Goal: Task Accomplishment & Management: Manage account settings

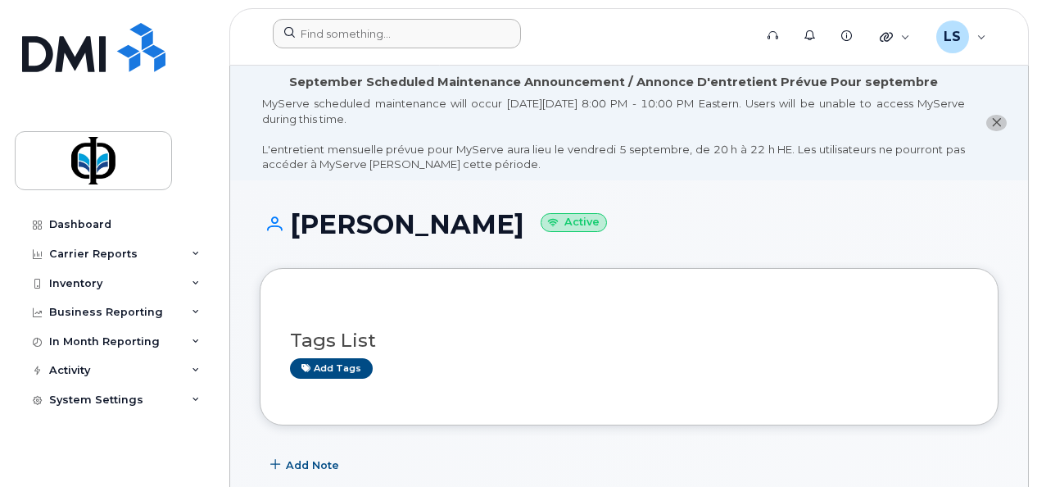
scroll to position [426, 0]
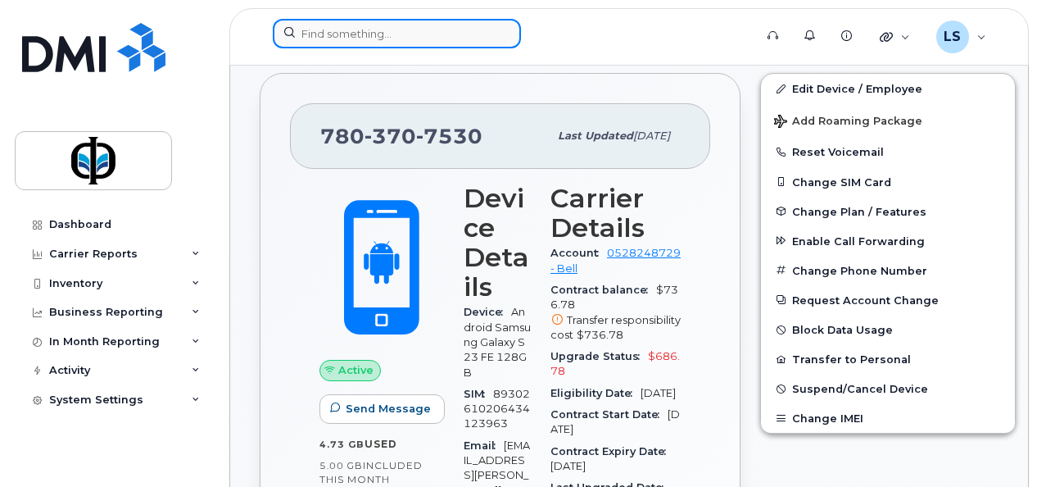
click at [404, 29] on input at bounding box center [397, 33] width 248 height 29
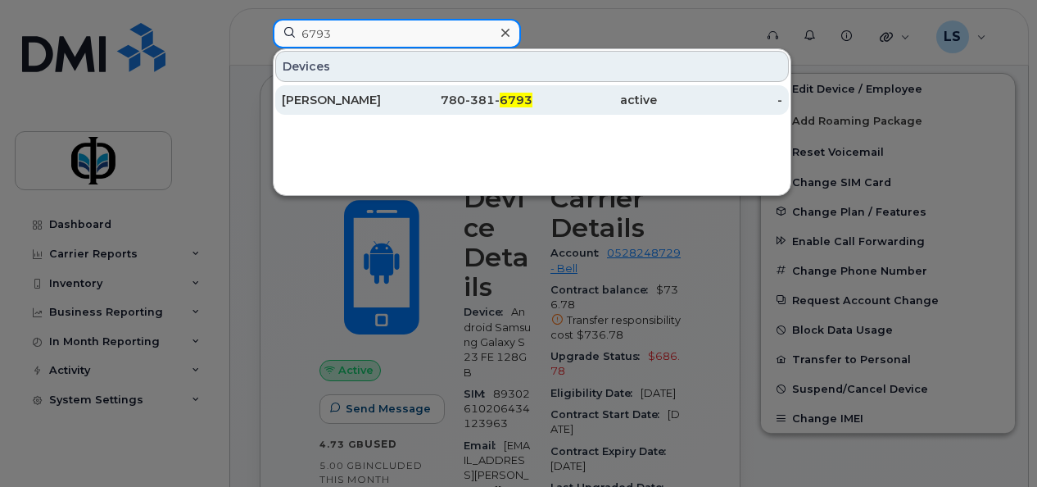
type input "6793"
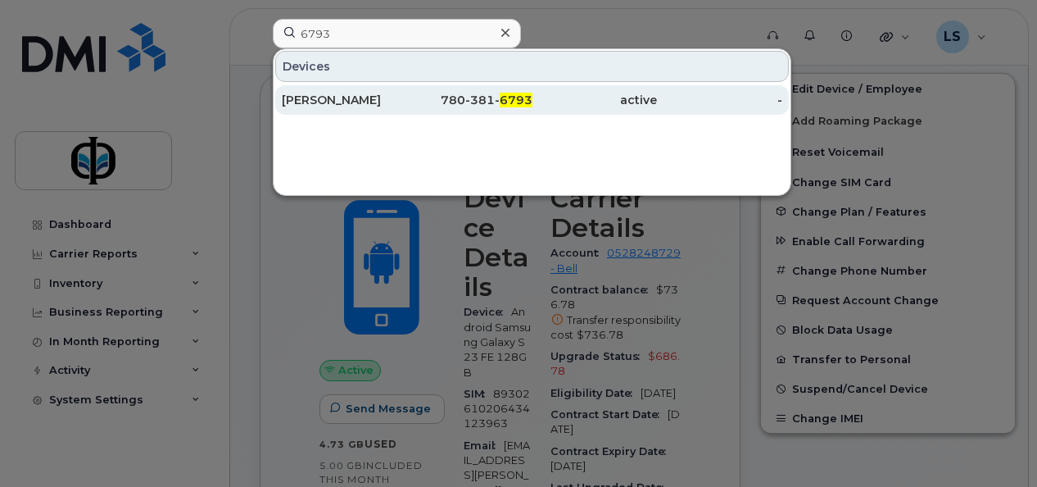
click at [516, 104] on span "6793" at bounding box center [516, 100] width 33 height 15
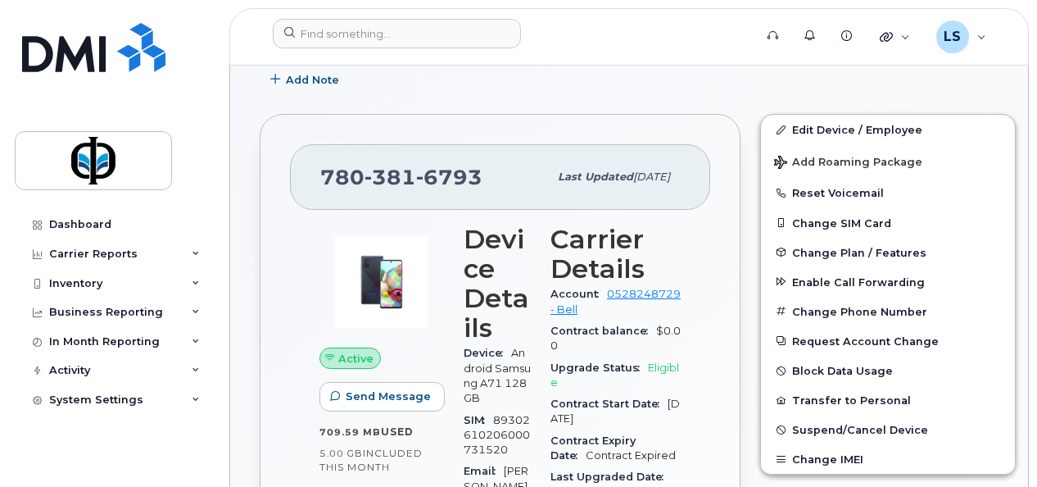
scroll to position [406, 0]
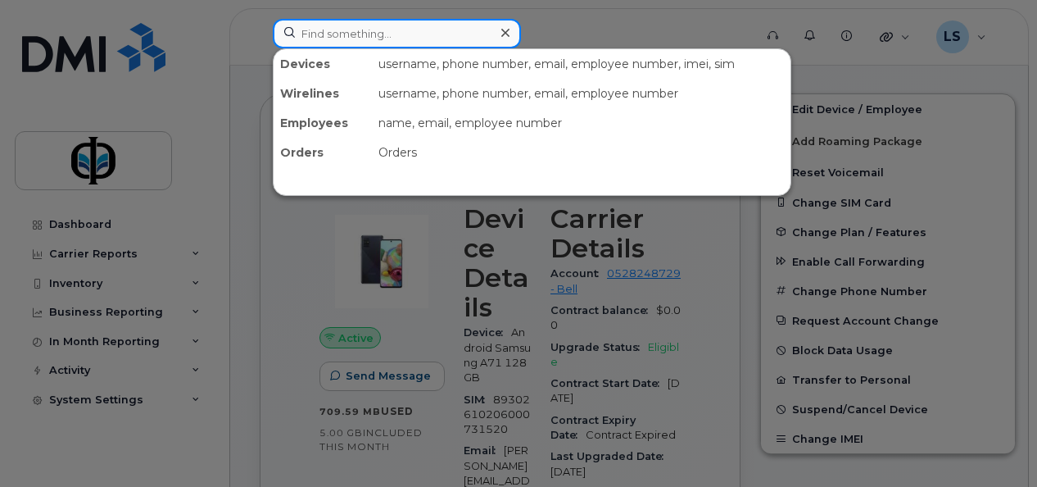
click at [484, 25] on input at bounding box center [397, 33] width 248 height 29
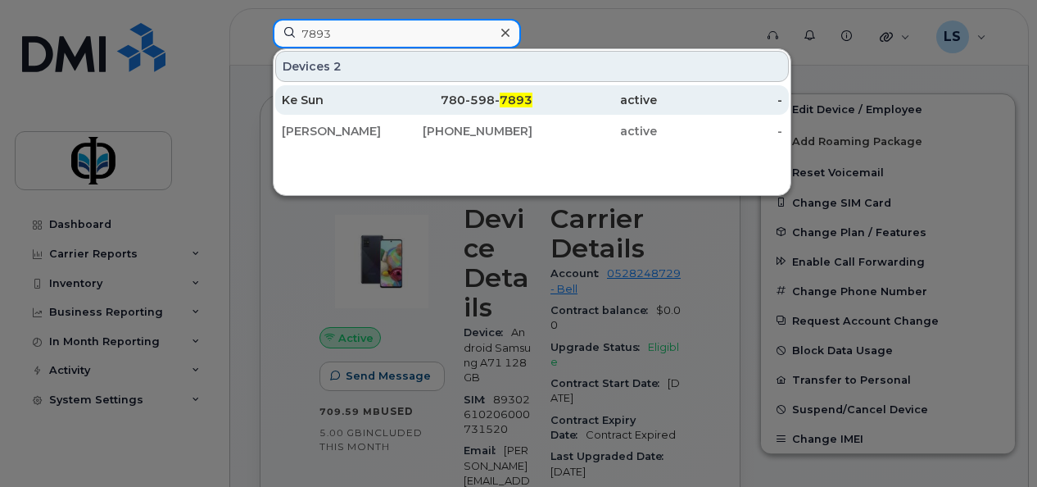
type input "7893"
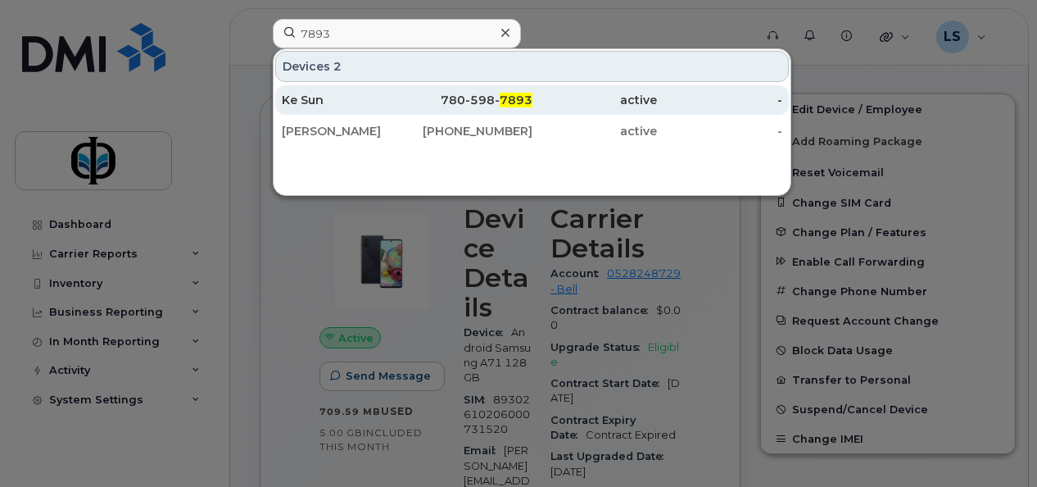
click at [494, 92] on div "780-598- 7893" at bounding box center [469, 99] width 125 height 29
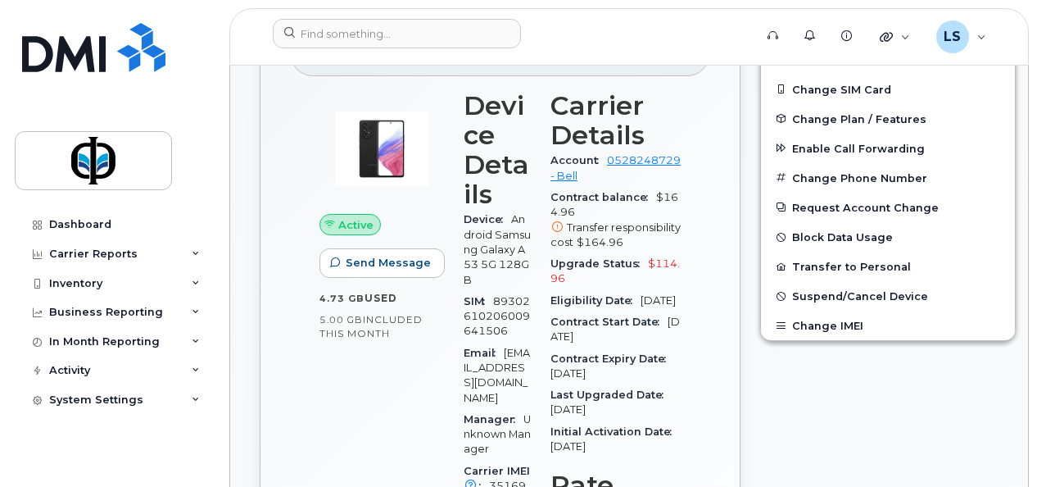
scroll to position [93, 0]
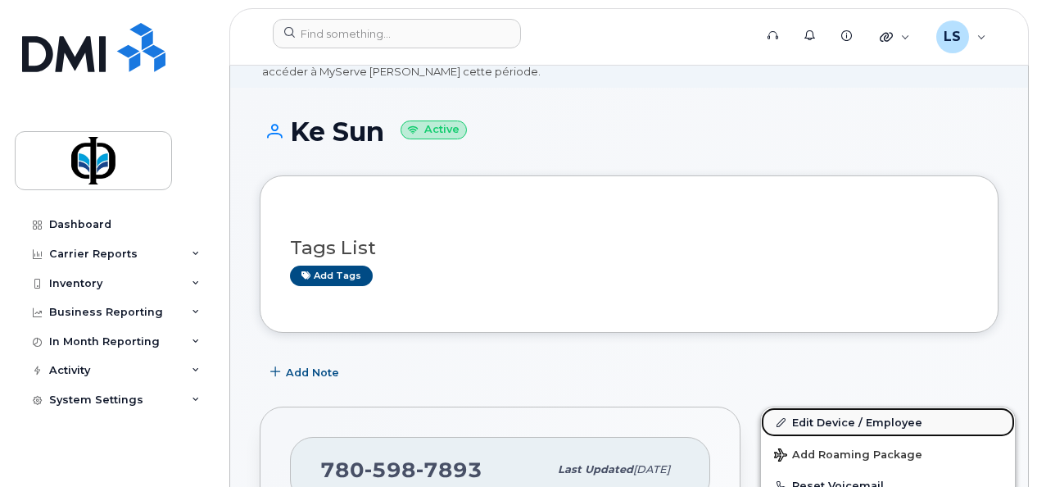
click at [851, 428] on link "Edit Device / Employee" at bounding box center [888, 421] width 254 height 29
click at [829, 410] on link "Edit Device / Employee" at bounding box center [888, 421] width 254 height 29
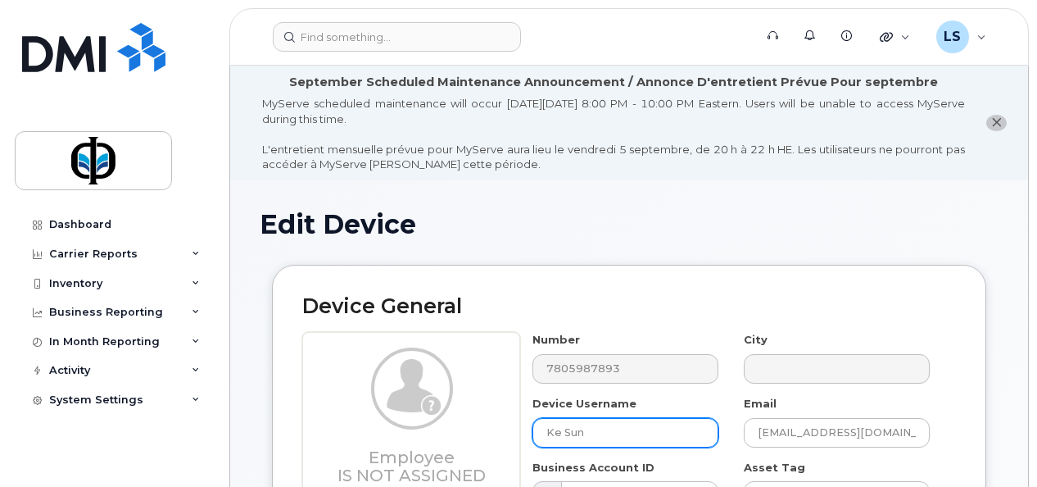
click at [633, 431] on input "Ke Sun" at bounding box center [626, 432] width 186 height 29
type input "FM Spare"
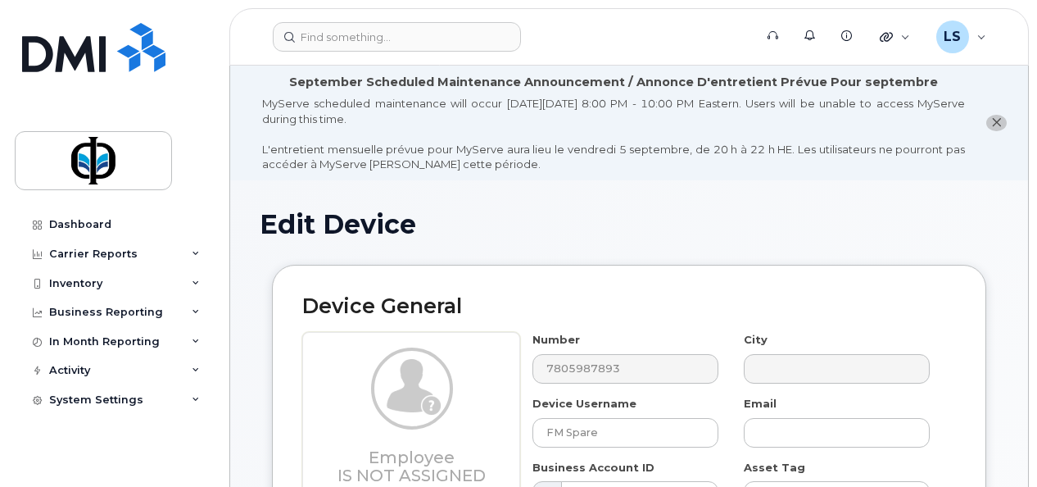
drag, startPoint x: 1033, startPoint y: 437, endPoint x: 1035, endPoint y: 462, distance: 24.6
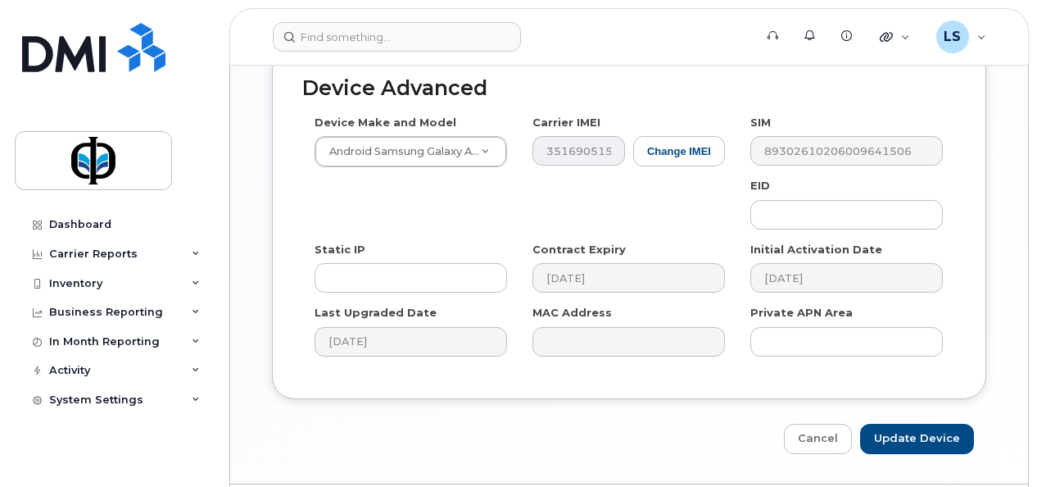
scroll to position [1100, 0]
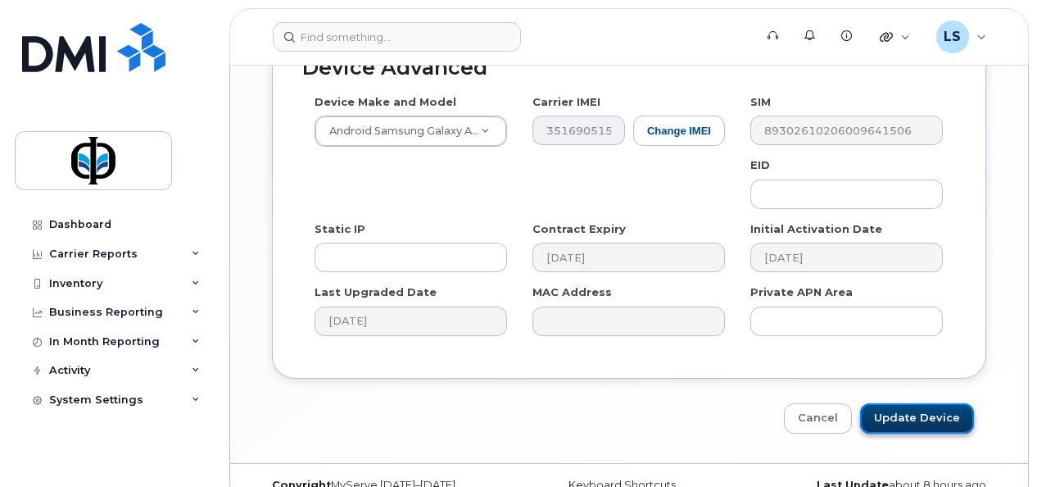
click at [913, 403] on input "Update Device" at bounding box center [917, 418] width 114 height 30
type input "Saving..."
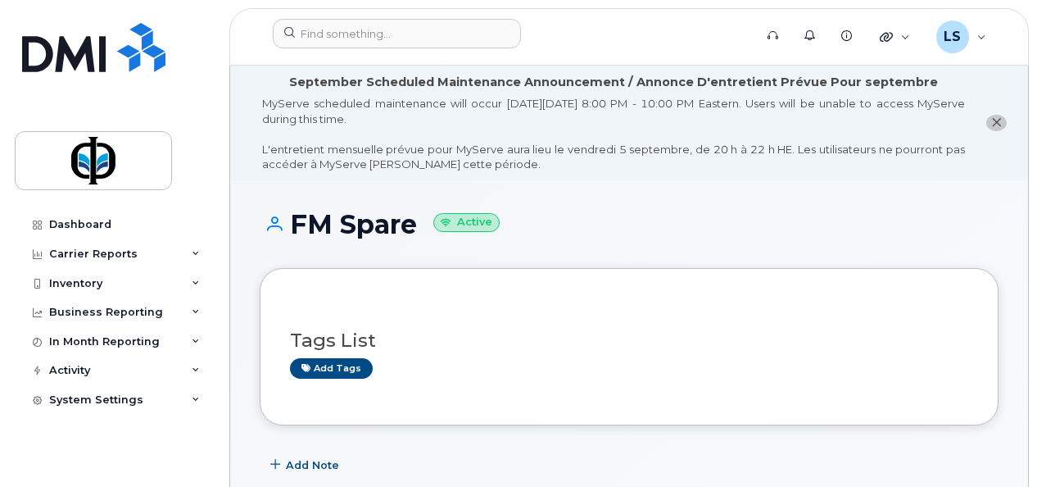
scroll to position [426, 0]
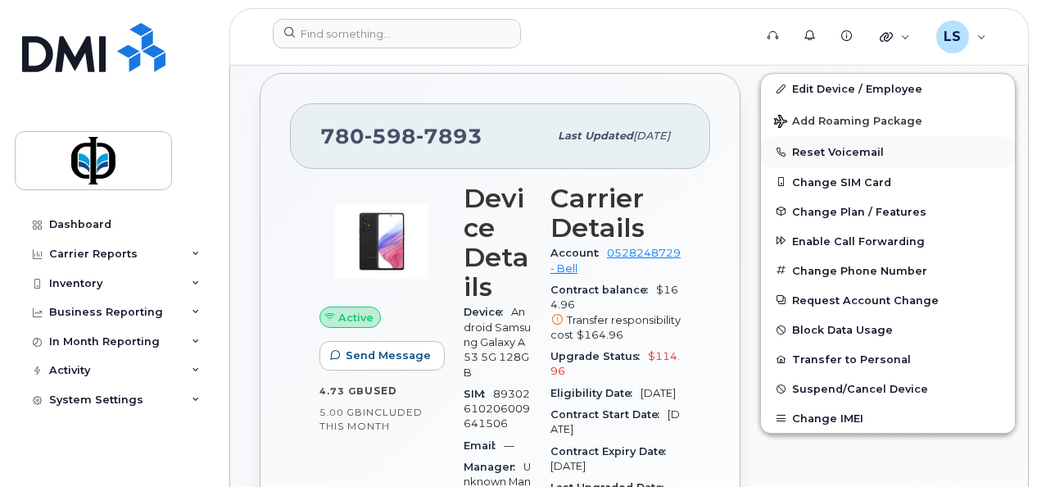
click at [845, 144] on button "Reset Voicemail" at bounding box center [888, 151] width 254 height 29
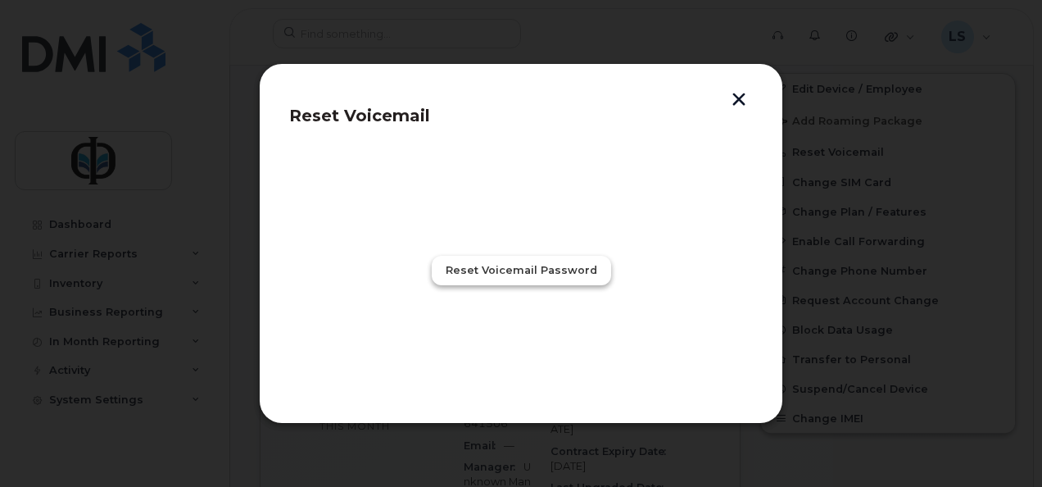
click at [521, 271] on span "Reset Voicemail Password" at bounding box center [522, 270] width 152 height 16
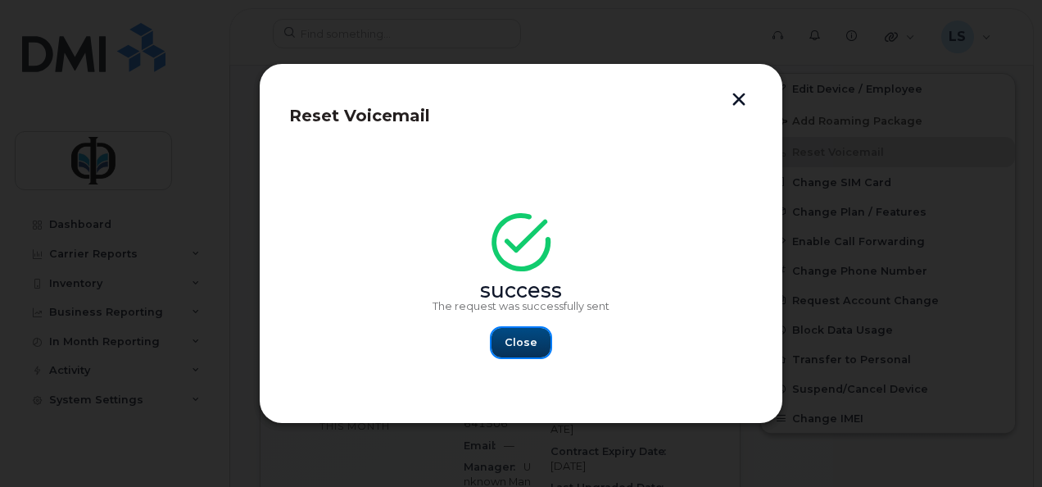
click at [541, 351] on button "Close" at bounding box center [521, 342] width 59 height 29
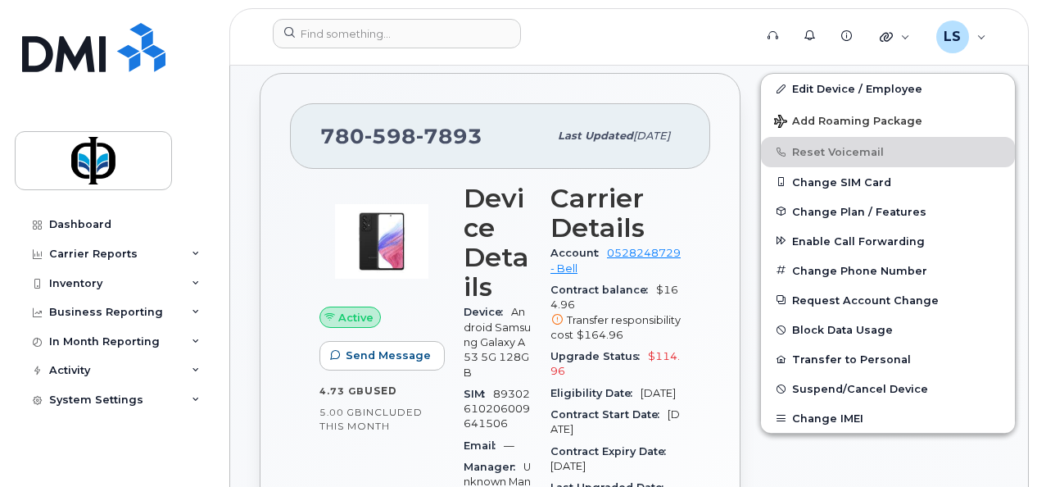
scroll to position [0, 0]
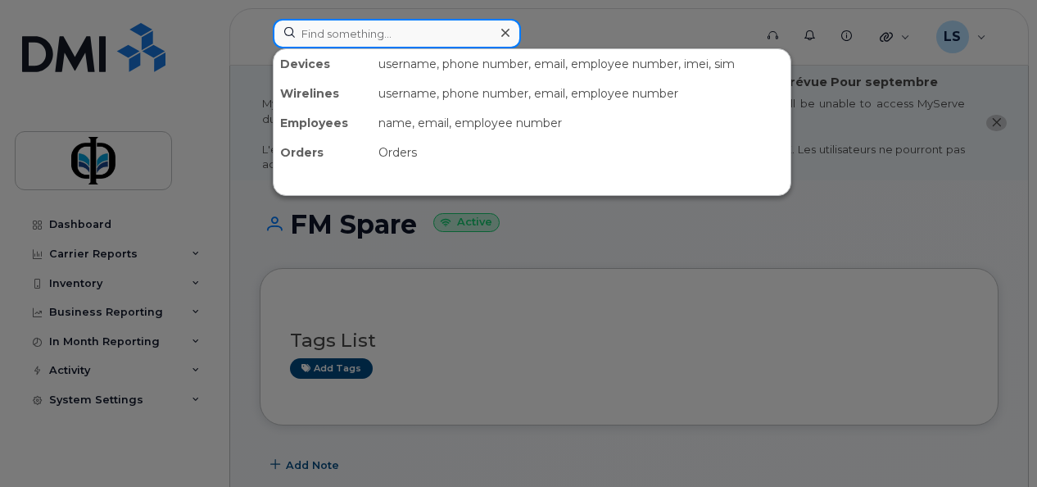
click at [364, 26] on input at bounding box center [397, 33] width 248 height 29
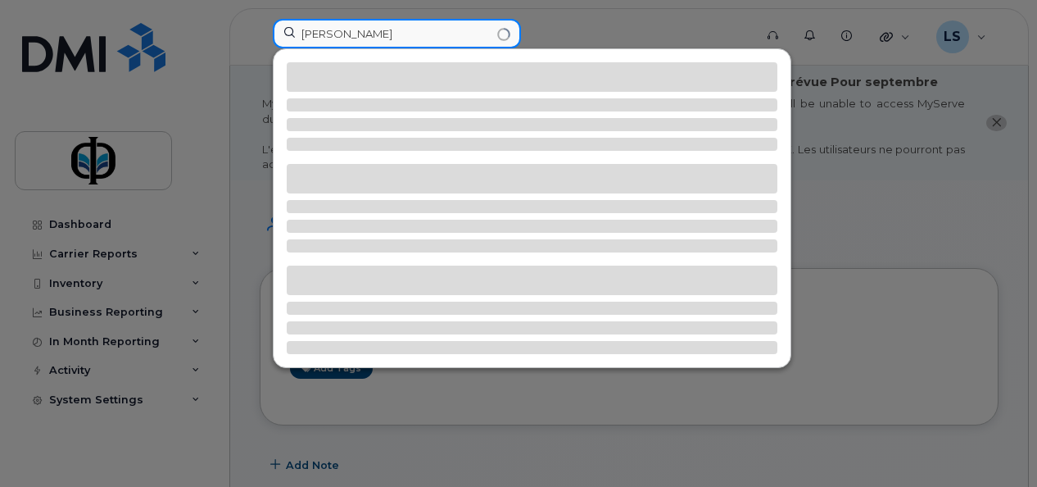
type input "derek"
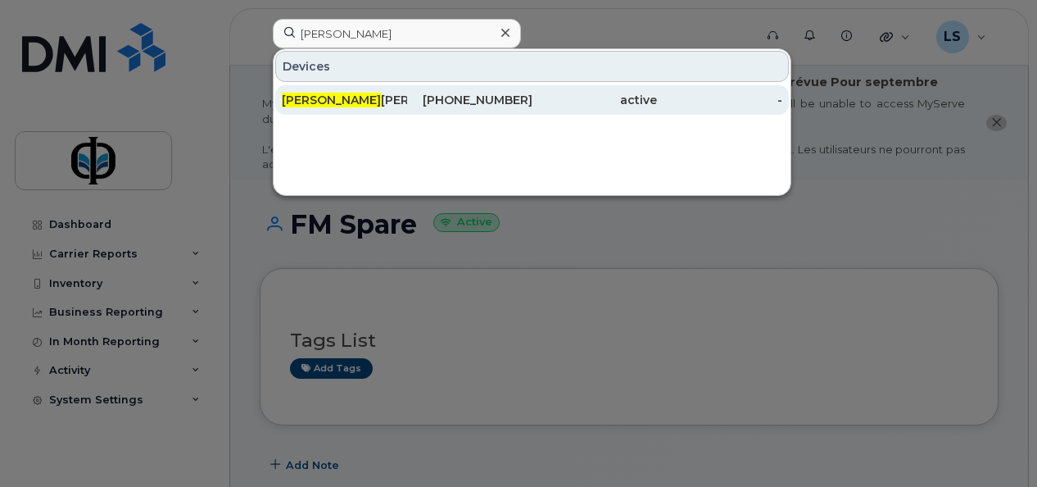
click at [375, 101] on div "Derek Bolduc" at bounding box center [344, 100] width 125 height 16
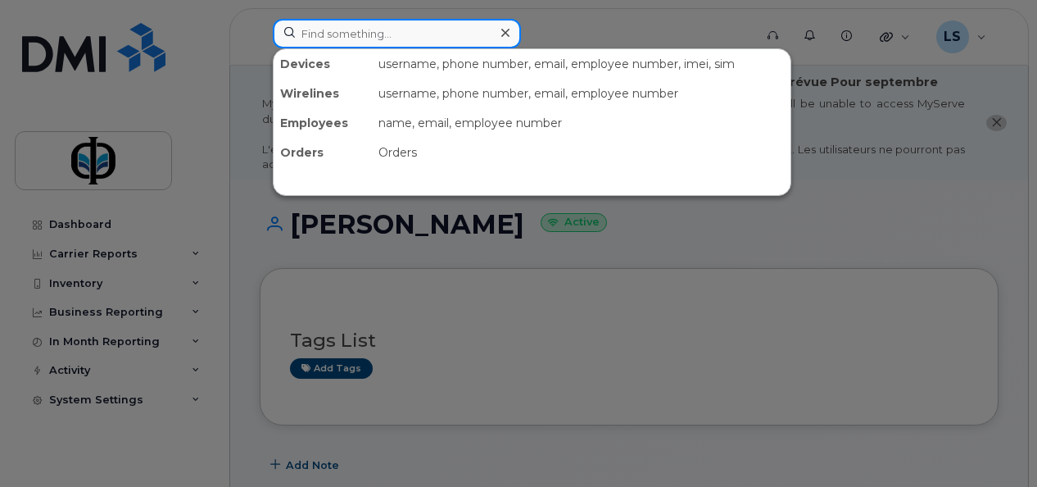
click at [365, 34] on input at bounding box center [397, 33] width 248 height 29
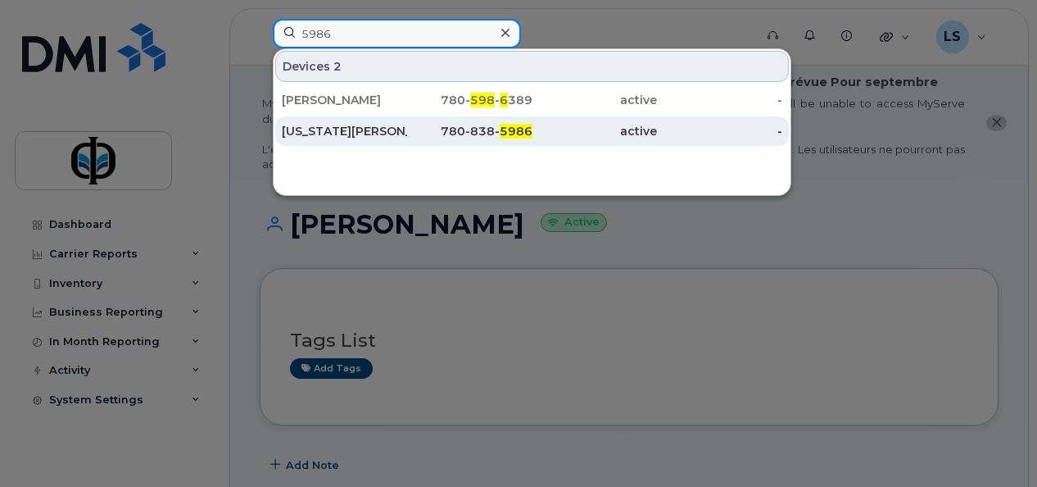
type input "5986"
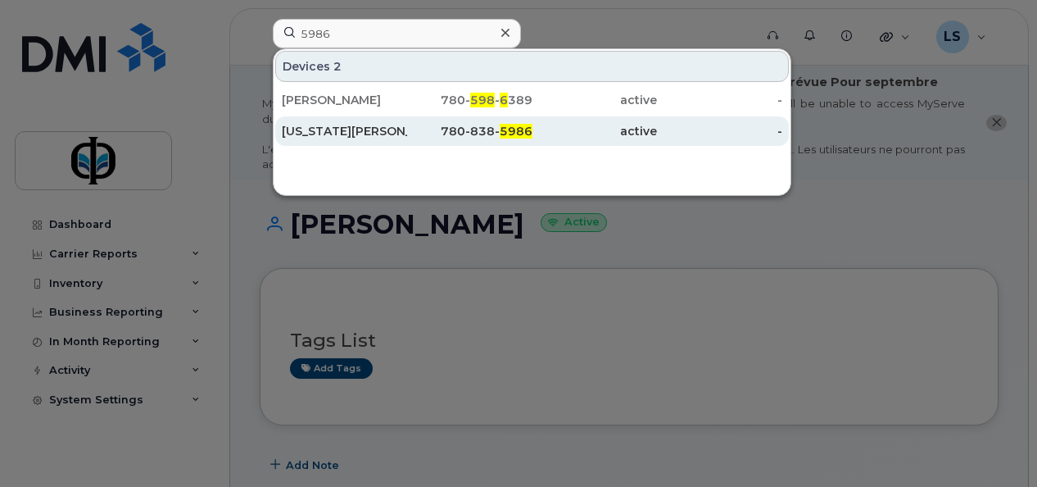
click at [370, 131] on div "[US_STATE][PERSON_NAME]" at bounding box center [344, 131] width 125 height 16
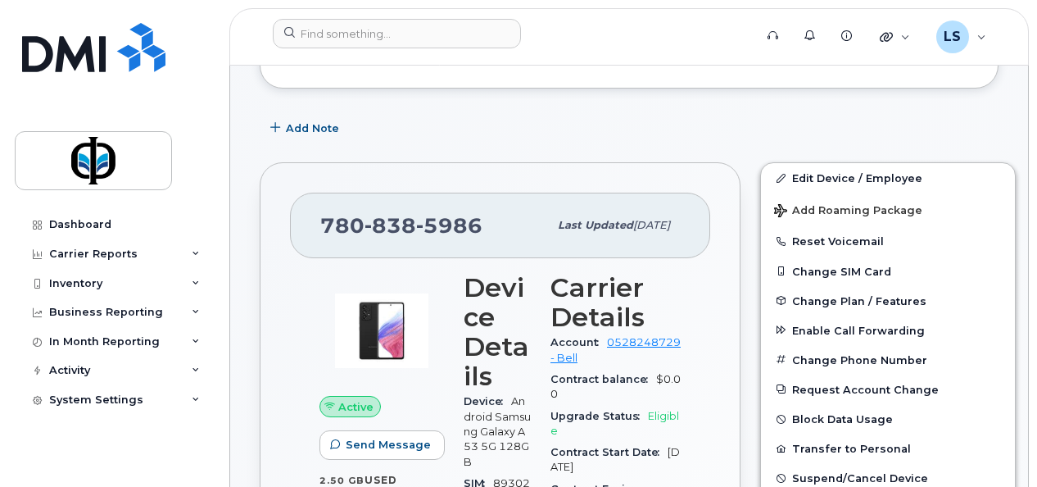
scroll to position [315, 0]
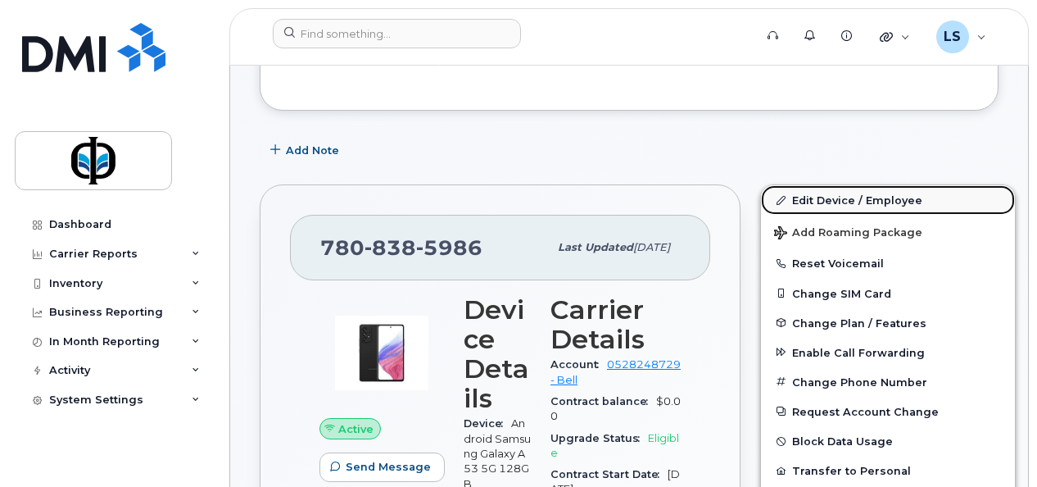
click at [834, 193] on link "Edit Device / Employee" at bounding box center [888, 199] width 254 height 29
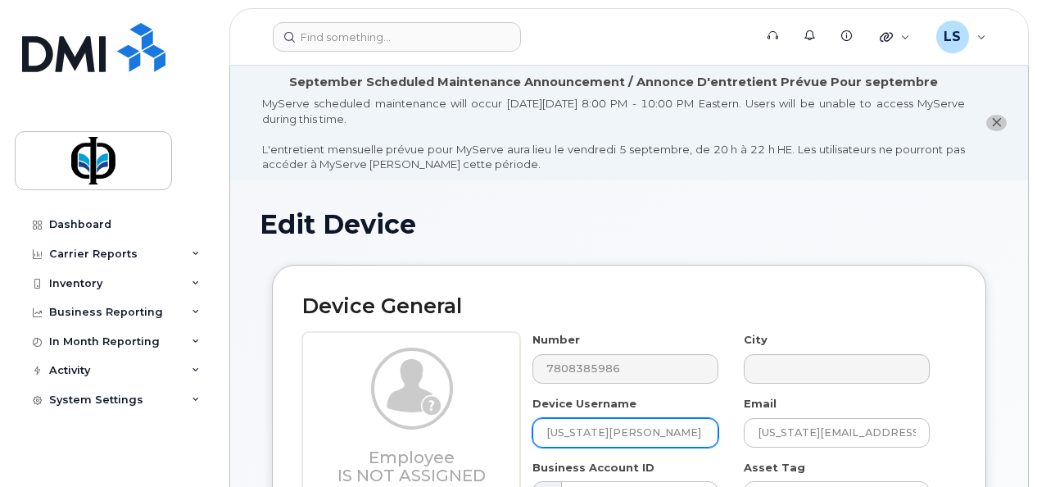
click at [660, 441] on input "Georgia Watson" at bounding box center [626, 432] width 186 height 29
type input "FM Spare"
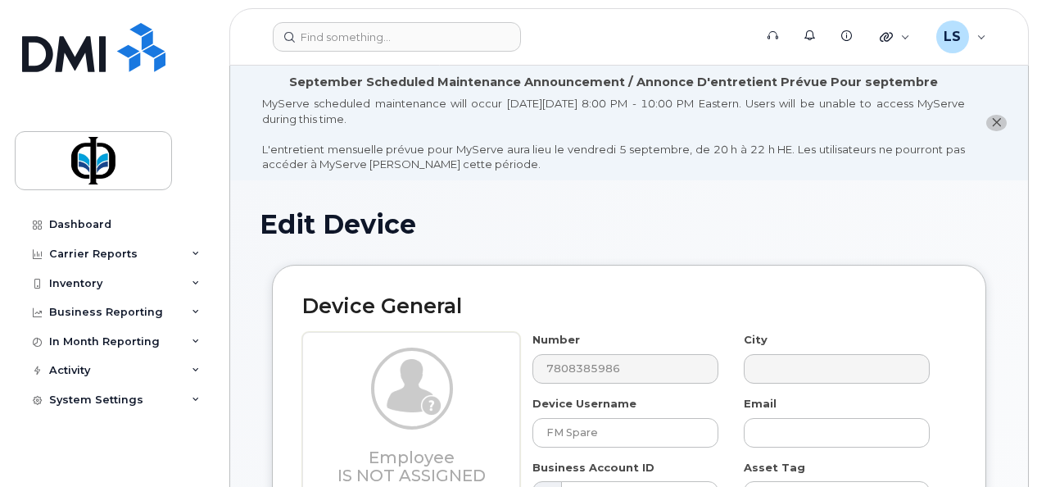
drag, startPoint x: 1032, startPoint y: 419, endPoint x: 1039, endPoint y: 452, distance: 33.4
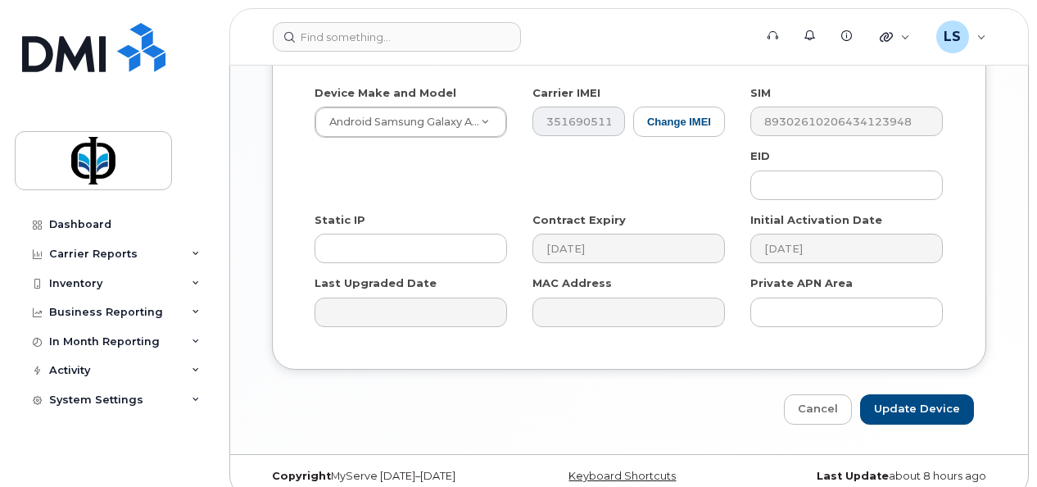
scroll to position [1072, 0]
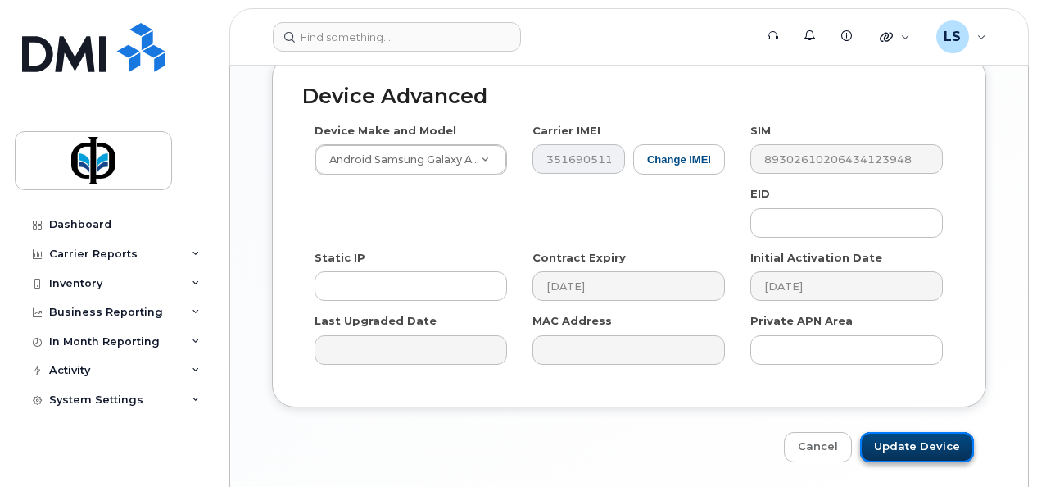
click at [922, 432] on input "Update Device" at bounding box center [917, 447] width 114 height 30
type input "Saving..."
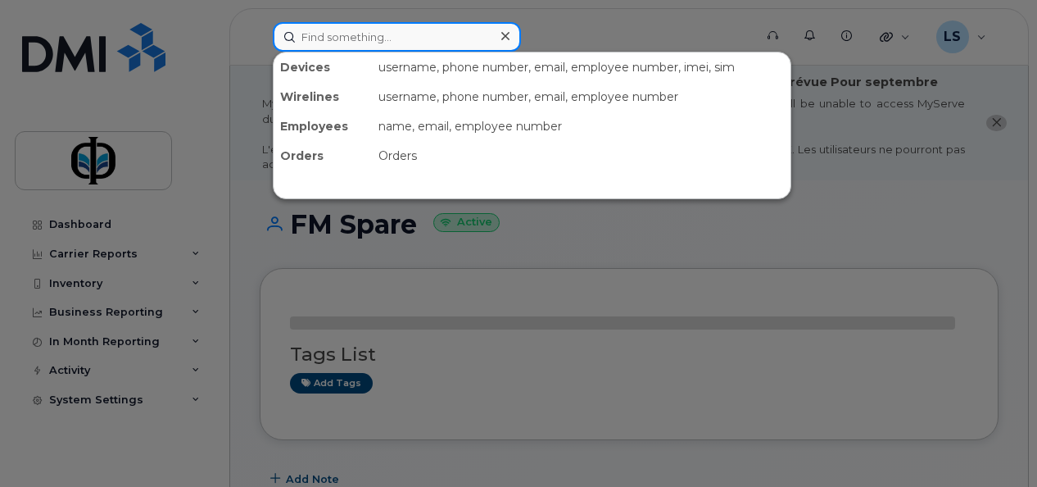
click at [397, 46] on input at bounding box center [397, 36] width 248 height 29
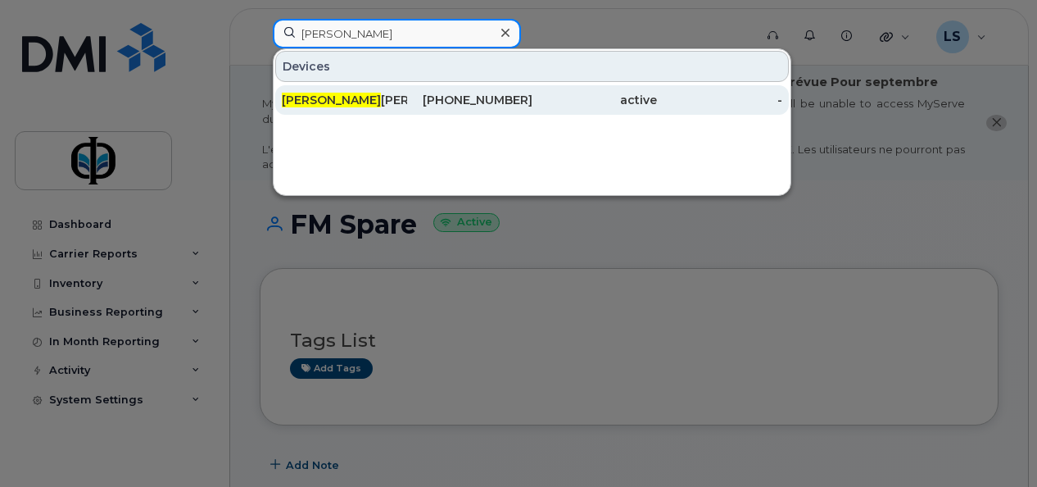
type input "[PERSON_NAME]"
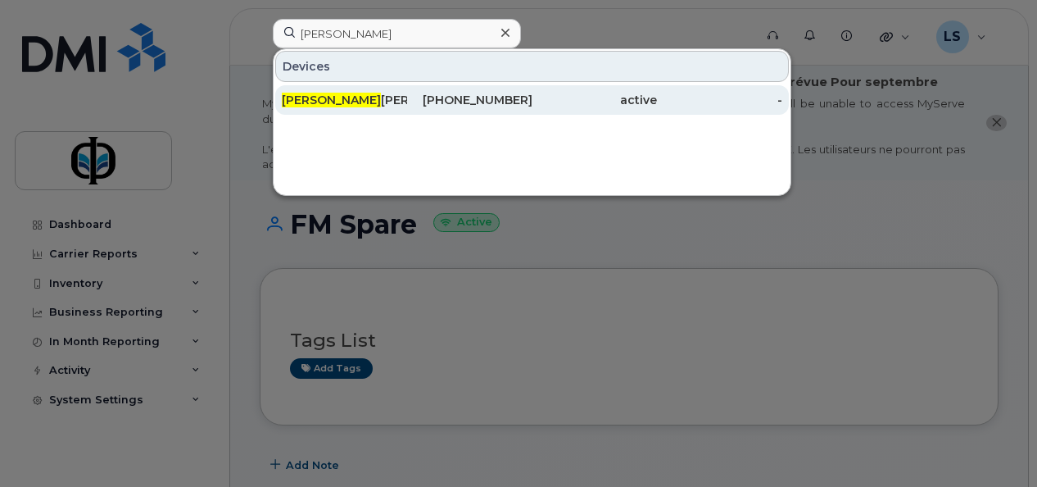
click at [578, 98] on div "active" at bounding box center [595, 100] width 125 height 16
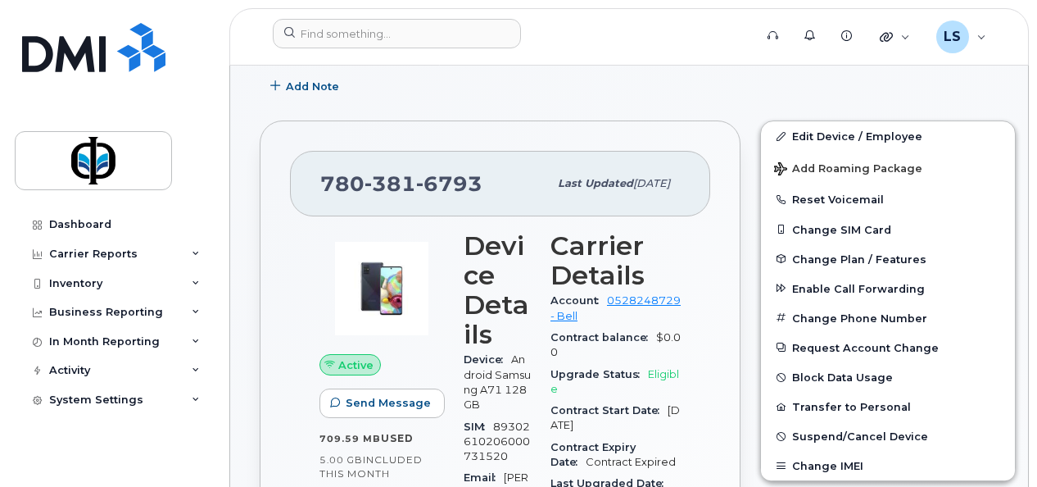
scroll to position [346, 0]
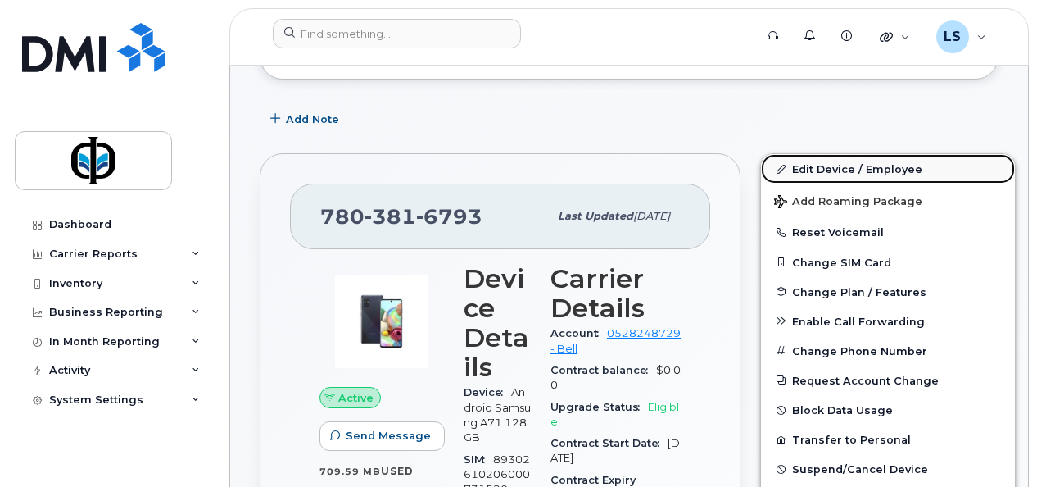
click at [834, 169] on link "Edit Device / Employee" at bounding box center [888, 168] width 254 height 29
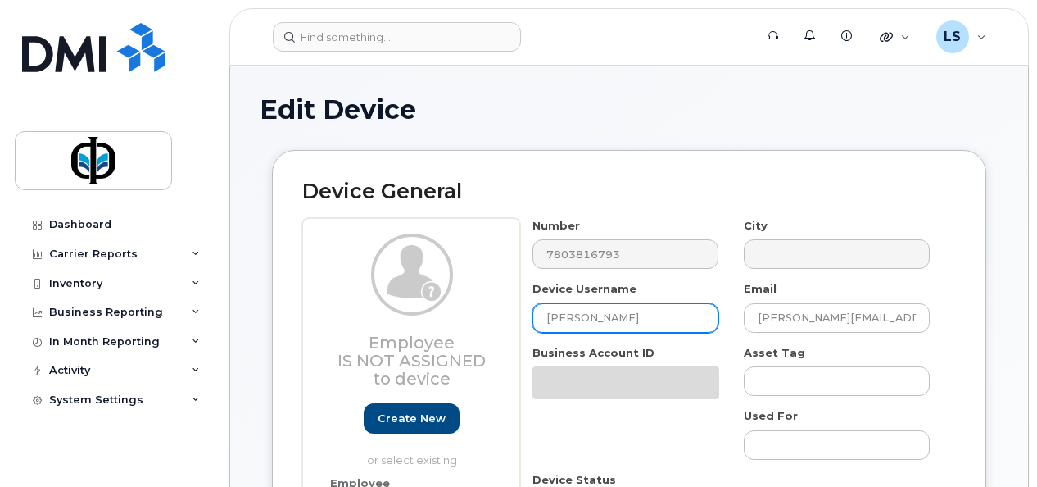
click at [613, 311] on input "[PERSON_NAME]" at bounding box center [626, 317] width 186 height 29
click at [613, 311] on div "Device General Employee Is not assigned to device Create new or select existing…" at bounding box center [629, 443] width 714 height 587
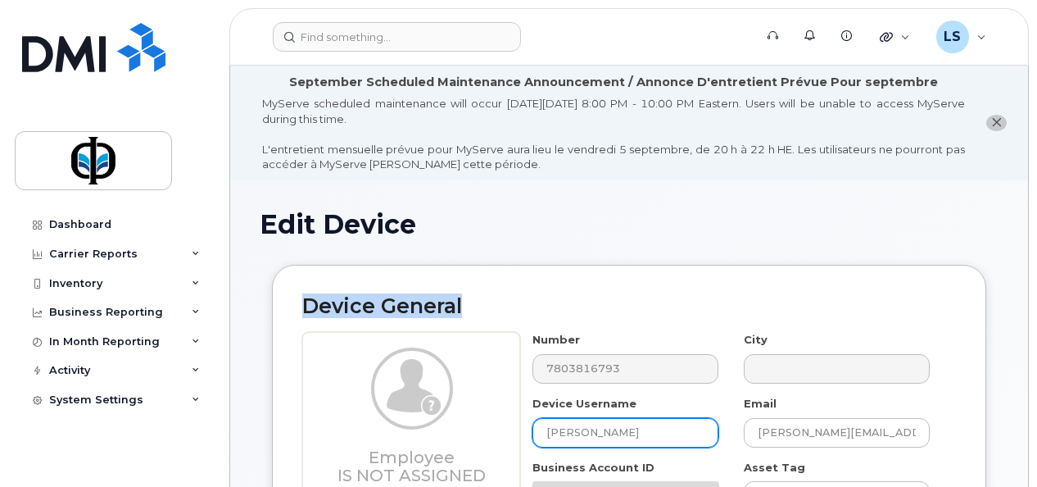
click at [613, 311] on h2 "Device General" at bounding box center [629, 306] width 654 height 23
drag, startPoint x: 613, startPoint y: 311, endPoint x: 623, endPoint y: 435, distance: 124.1
click at [623, 435] on input "[PERSON_NAME]" at bounding box center [626, 432] width 186 height 29
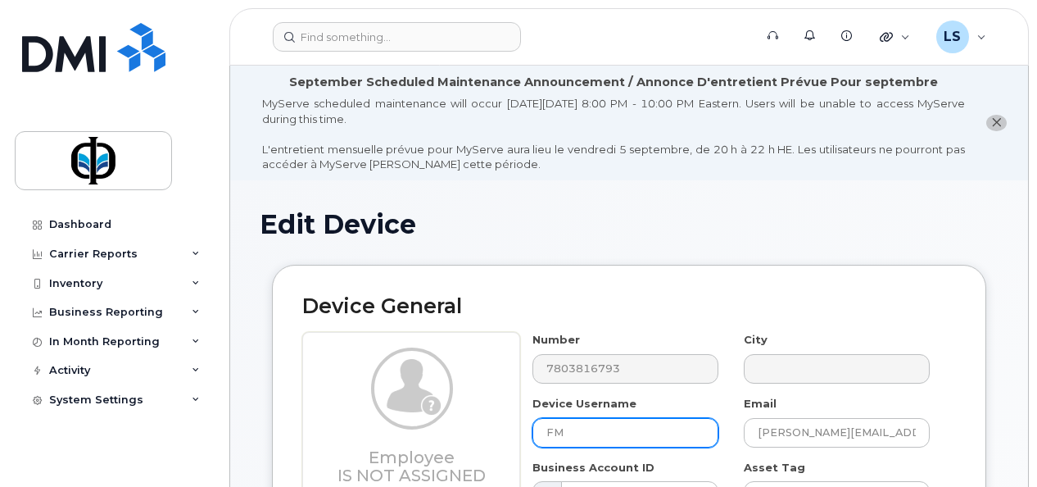
type input "FM"
type input "Saving..."
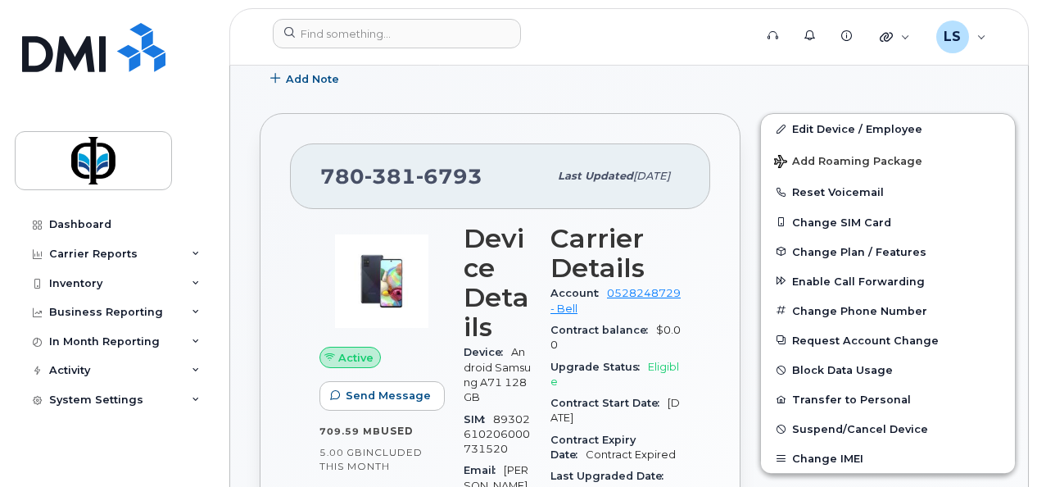
scroll to position [378, 0]
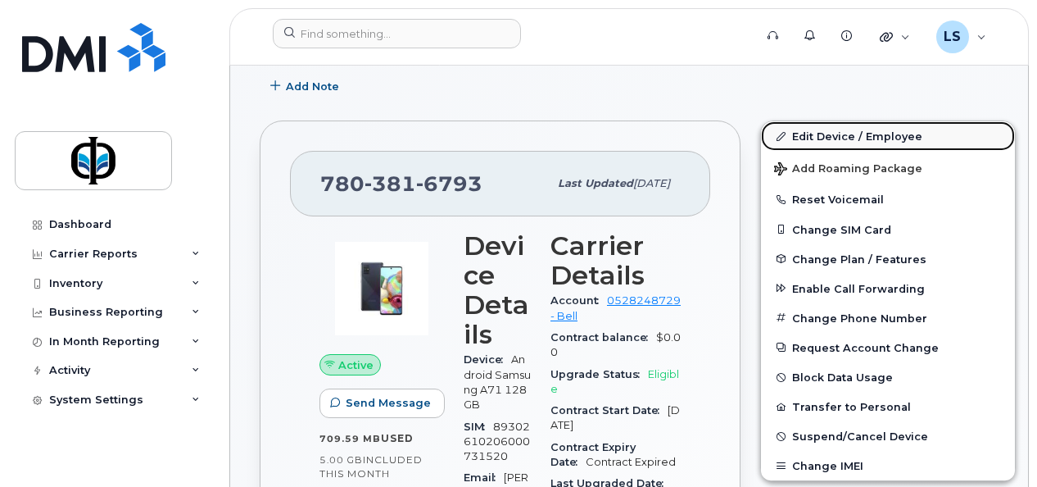
click at [806, 131] on link "Edit Device / Employee" at bounding box center [888, 135] width 254 height 29
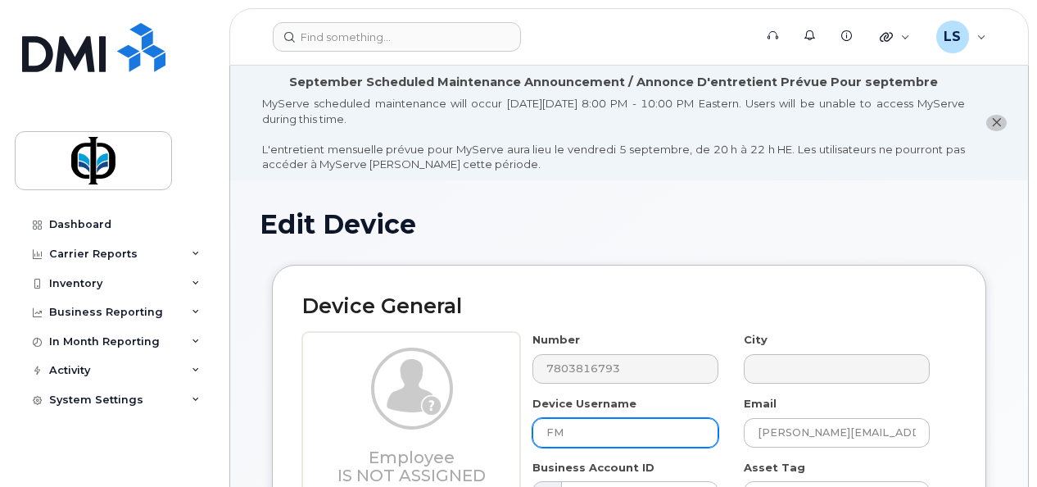
click at [641, 432] on input "FM" at bounding box center [626, 432] width 186 height 29
type input "FM Spare"
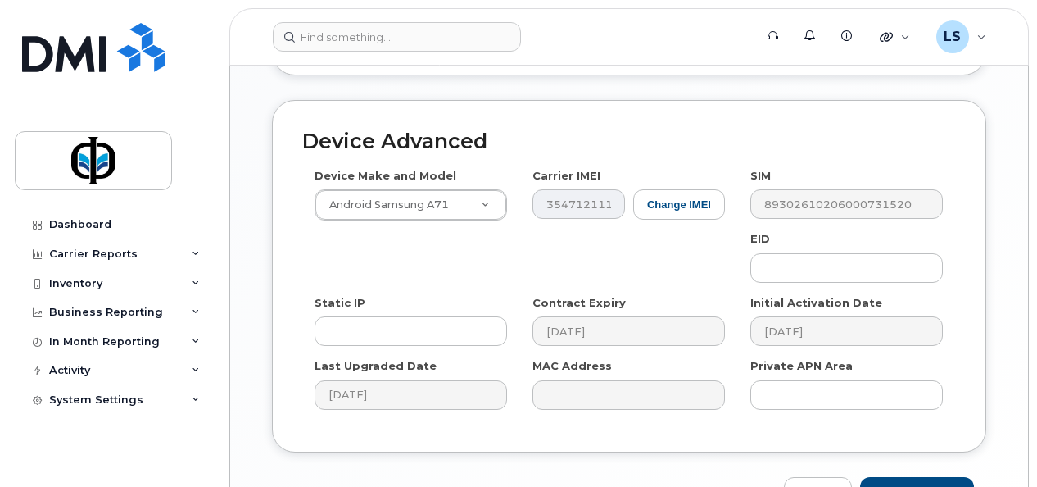
scroll to position [1078, 0]
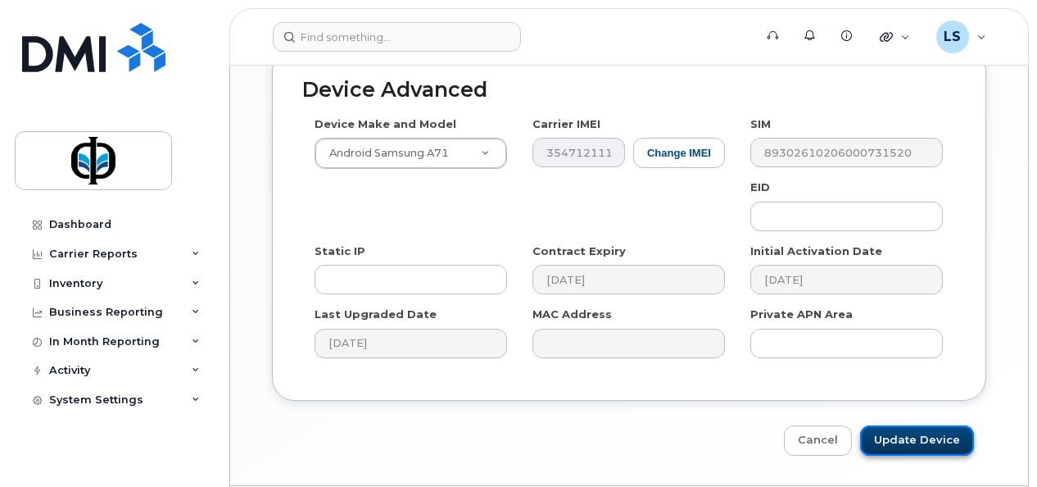
click at [915, 425] on input "Update Device" at bounding box center [917, 440] width 114 height 30
type input "Saving..."
